Goal: Complete application form

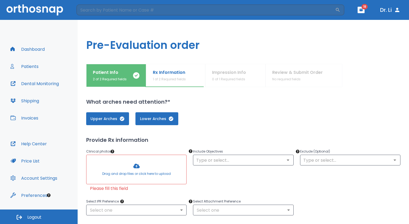
scroll to position [55, 0]
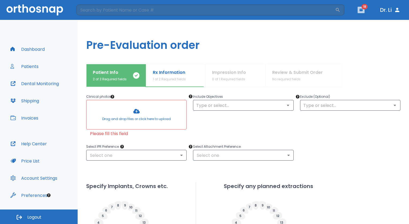
click at [363, 10] on button "button" at bounding box center [361, 10] width 7 height 6
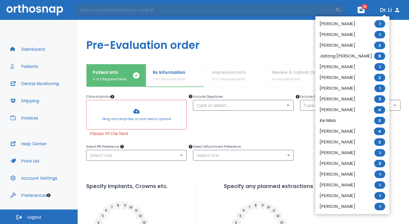
click at [232, 44] on div at bounding box center [204, 112] width 409 height 224
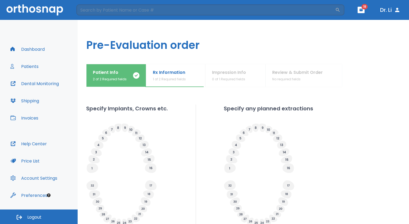
scroll to position [181, 0]
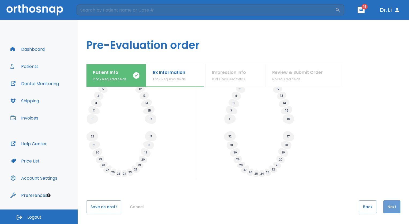
click at [386, 206] on button "Next" at bounding box center [392, 206] width 17 height 13
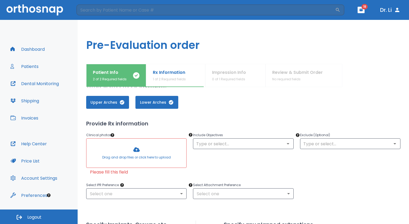
scroll to position [17, 0]
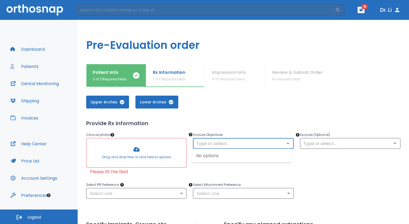
click at [213, 142] on input "text" at bounding box center [243, 143] width 97 height 8
click at [226, 157] on div "No options" at bounding box center [241, 155] width 99 height 14
click at [217, 155] on div "No options" at bounding box center [241, 155] width 99 height 14
drag, startPoint x: 212, startPoint y: 174, endPoint x: 186, endPoint y: 171, distance: 26.2
click at [186, 171] on div "Clinical photos * Drag and drop files or click here to upload Please fill this …" at bounding box center [240, 151] width 321 height 52
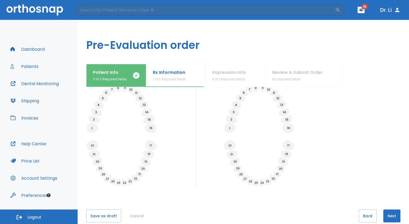
scroll to position [181, 0]
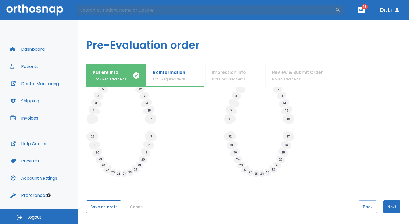
click at [99, 209] on button "Save as draft" at bounding box center [103, 206] width 35 height 13
